Goal: Download file/media

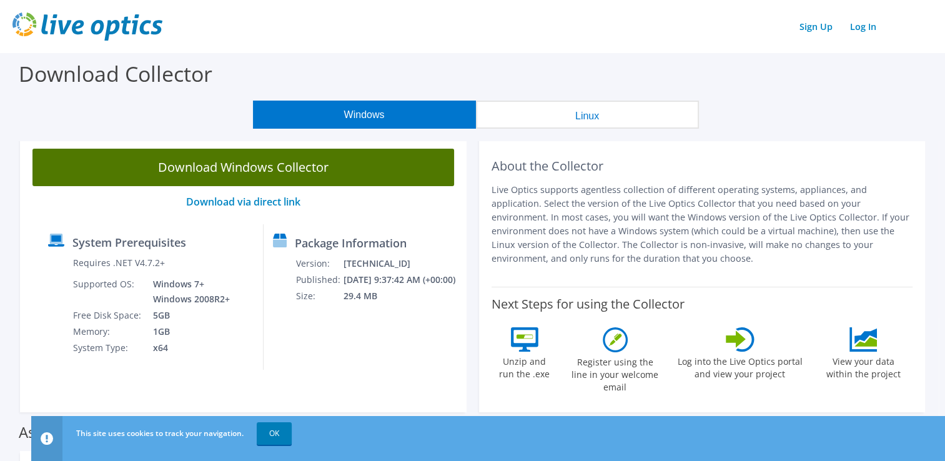
click at [286, 171] on link "Download Windows Collector" at bounding box center [243, 167] width 422 height 37
